Goal: Find specific page/section: Find specific page/section

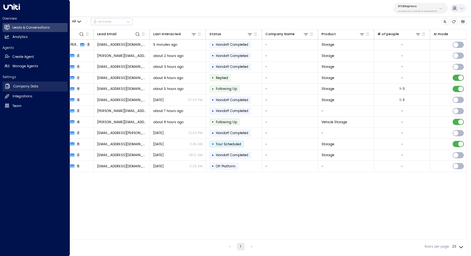
click at [32, 86] on h2 "Company Data" at bounding box center [25, 86] width 25 height 5
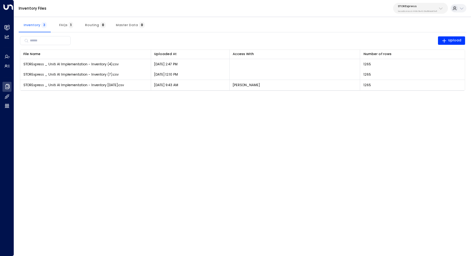
click at [219, 33] on div "​ Upload File Name 0 Uploaded At 0 Access With Number of rows 0 STORExpress _ U…" at bounding box center [243, 62] width 448 height 61
click at [427, 4] on p "STORExpress" at bounding box center [417, 6] width 39 height 4
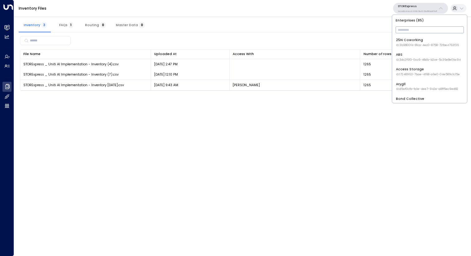
click at [411, 31] on input "text" at bounding box center [430, 30] width 68 height 10
type input "*****"
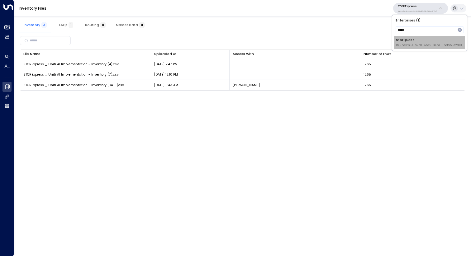
click at [404, 42] on div "StorQuest ID: 95e12634-a2b0-4ea9-845a-0bcfa50e2d19" at bounding box center [429, 43] width 66 height 10
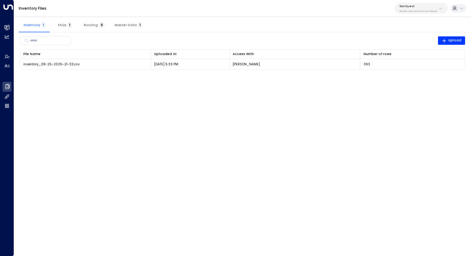
click at [333, 76] on html "Overview Leads & Conversations Leads & Conversations Analytics Analytics Agents…" at bounding box center [235, 38] width 471 height 76
click at [332, 76] on html "Overview Leads & Conversations Leads & Conversations Analytics Analytics Agents…" at bounding box center [235, 38] width 471 height 76
click at [304, 76] on html "Overview Leads & Conversations Leads & Conversations Analytics Analytics Agents…" at bounding box center [235, 38] width 471 height 76
click at [360, 76] on html "Overview Leads & Conversations Leads & Conversations Analytics Analytics Agents…" at bounding box center [235, 38] width 471 height 76
